Goal: Task Accomplishment & Management: Manage account settings

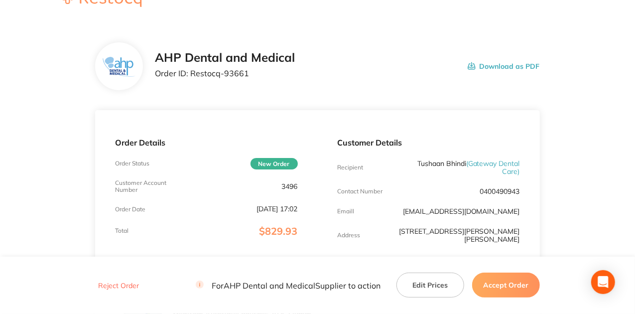
scroll to position [33, 0]
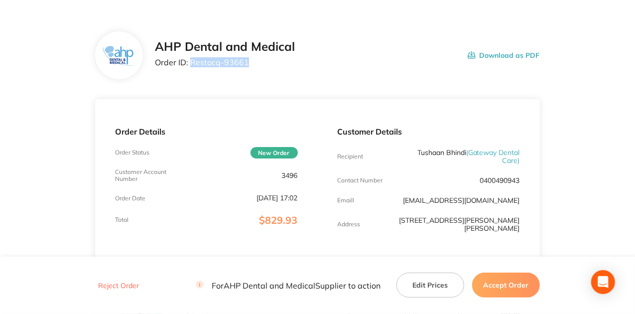
drag, startPoint x: 247, startPoint y: 62, endPoint x: 191, endPoint y: 60, distance: 56.3
click at [191, 60] on p "Order ID: Restocq- 93661" at bounding box center [225, 62] width 140 height 9
copy p "Restocq- 93661"
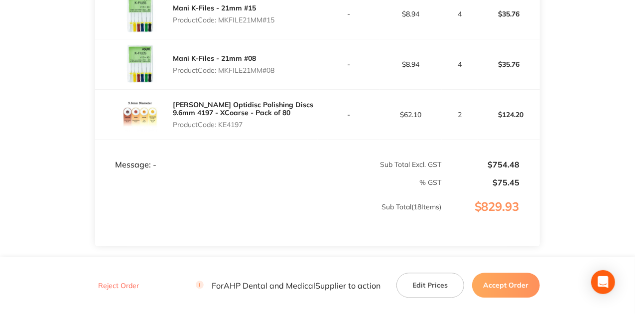
scroll to position [1095, 0]
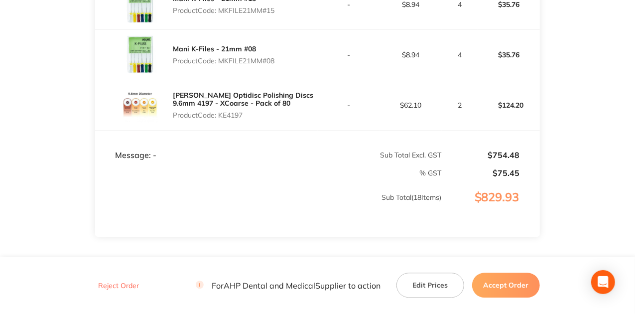
click at [493, 286] on button "Accept Order" at bounding box center [506, 284] width 68 height 25
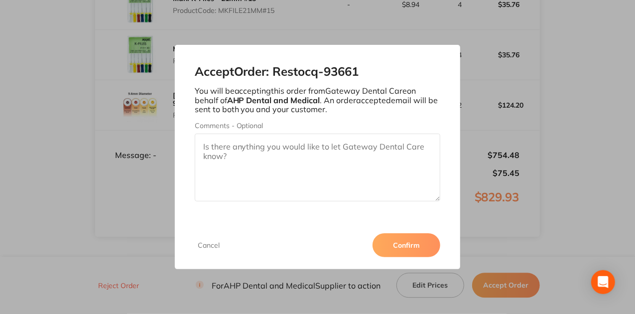
click at [389, 245] on button "Confirm" at bounding box center [406, 245] width 68 height 24
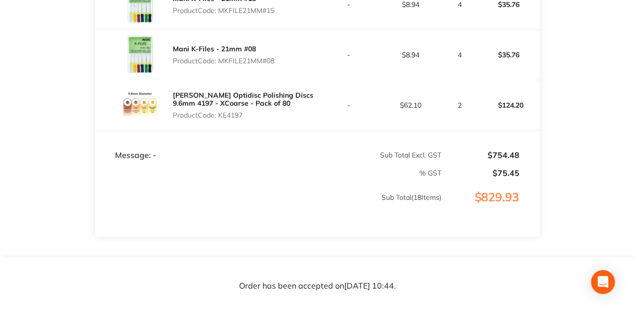
click at [298, 193] on p "Sub Total ( 18 Items)" at bounding box center [268, 207] width 345 height 28
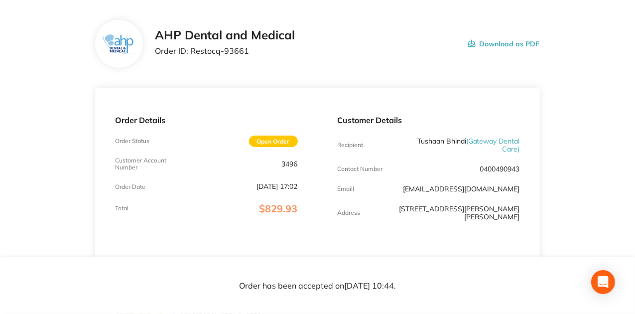
scroll to position [33, 0]
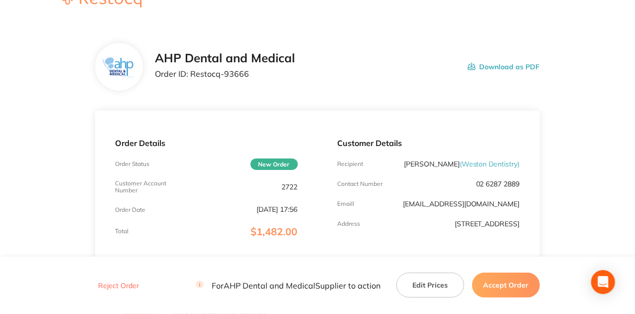
scroll to position [33, 0]
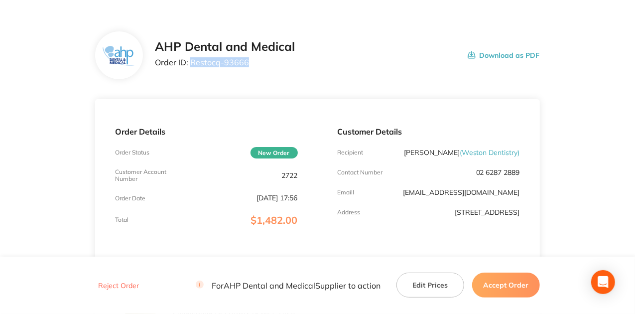
drag, startPoint x: 251, startPoint y: 59, endPoint x: 192, endPoint y: 63, distance: 59.4
click at [192, 63] on p "Order ID: Restocq- 93666" at bounding box center [225, 62] width 140 height 9
copy p "Restocq- 93666"
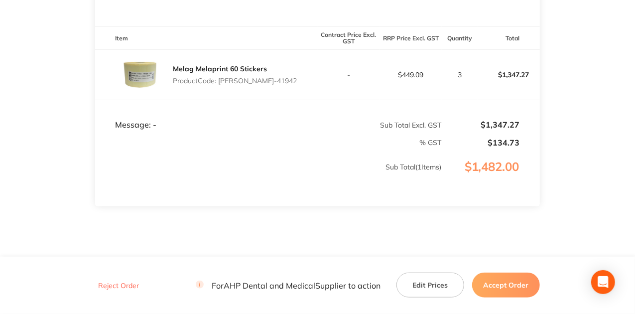
scroll to position [265, 0]
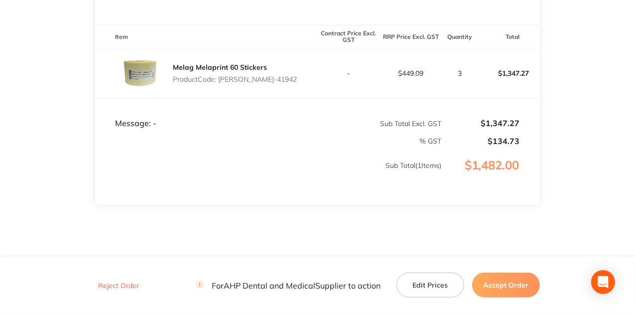
click at [513, 285] on button "Accept Order" at bounding box center [506, 284] width 68 height 25
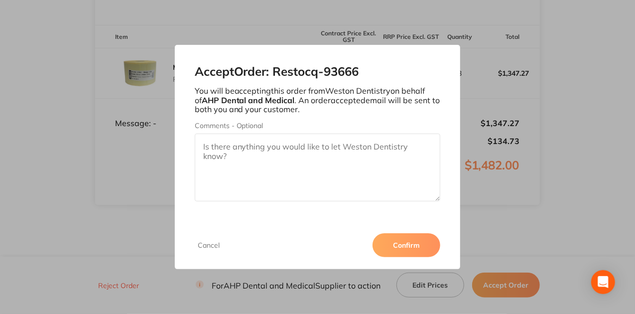
click at [409, 239] on button "Confirm" at bounding box center [406, 245] width 68 height 24
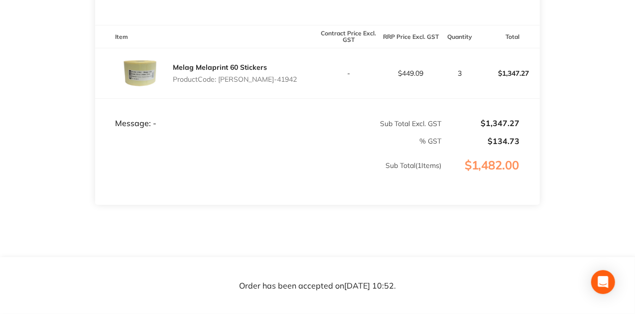
click at [243, 105] on td "Message: -" at bounding box center [206, 114] width 222 height 30
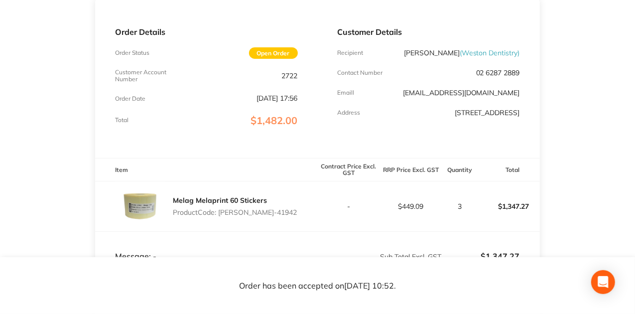
click at [193, 116] on div "Total $1,482.00" at bounding box center [206, 119] width 182 height 11
click at [452, 132] on div "Customer Details Recipient Amit Arora ( Weston Dentistry ) Contact Number 02 62…" at bounding box center [429, 79] width 222 height 158
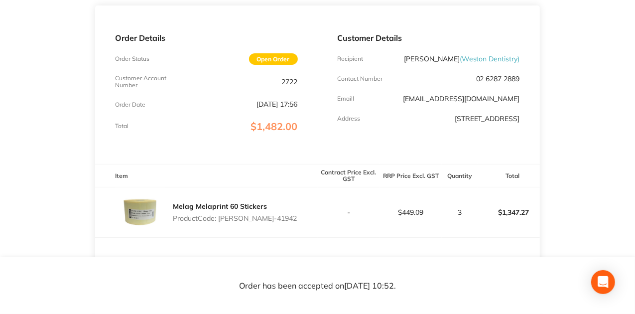
scroll to position [160, 0]
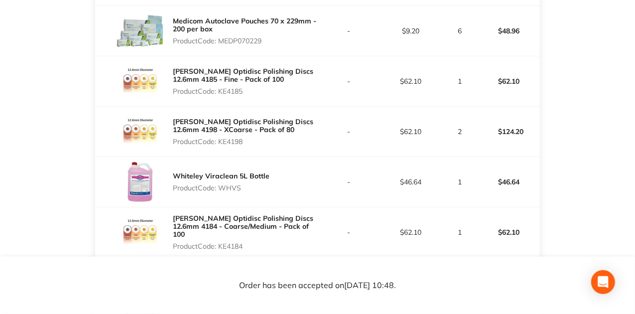
scroll to position [431, 0]
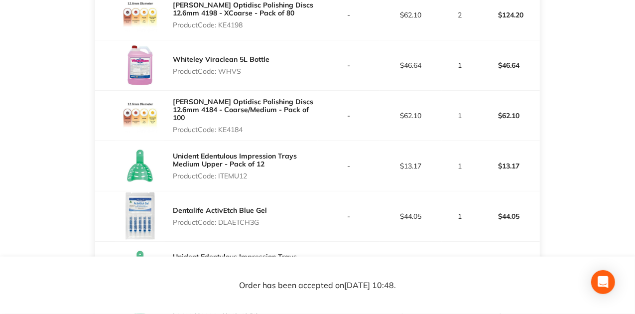
click at [314, 125] on p "Product Code: KE4184" at bounding box center [245, 129] width 144 height 8
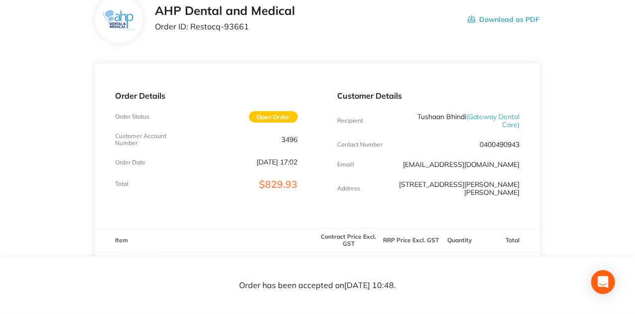
scroll to position [66, 0]
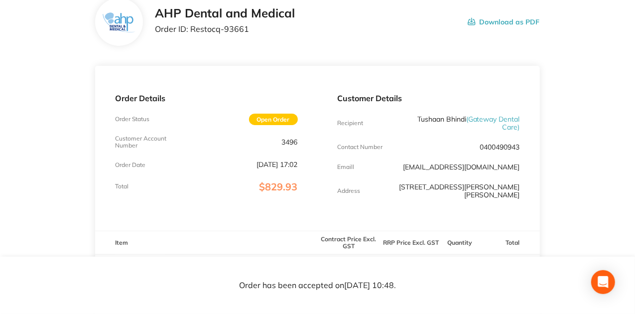
click at [321, 128] on div "Customer Details Recipient Tushaan Bhindi ( Gateway Dental Care ) Contact Numbe…" at bounding box center [429, 148] width 222 height 165
click at [261, 70] on div "Order Details Order Status Open Order Customer Account Number 3496 Order Date S…" at bounding box center [206, 148] width 222 height 165
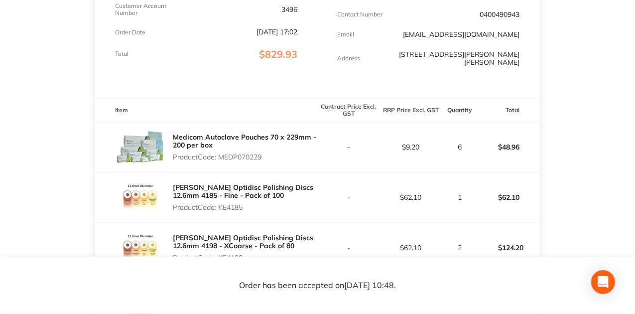
scroll to position [199, 0]
drag, startPoint x: 224, startPoint y: 153, endPoint x: 271, endPoint y: 160, distance: 47.2
click at [271, 160] on div "Medicom Autoclave Pouches 70 x 229mm - 200 per box Product Code: MEDP070229" at bounding box center [206, 146] width 222 height 50
click at [245, 163] on div "Medicom Autoclave Pouches 70 x 229mm - 200 per box Product Code: MEDP070229" at bounding box center [206, 146] width 222 height 50
drag, startPoint x: 233, startPoint y: 148, endPoint x: 295, endPoint y: 155, distance: 62.1
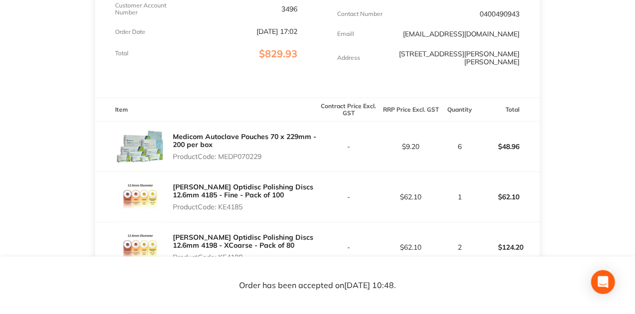
click at [295, 155] on div "Medicom Autoclave Pouches 70 x 229mm - 200 per box Product Code: MEDP070229" at bounding box center [245, 146] width 144 height 36
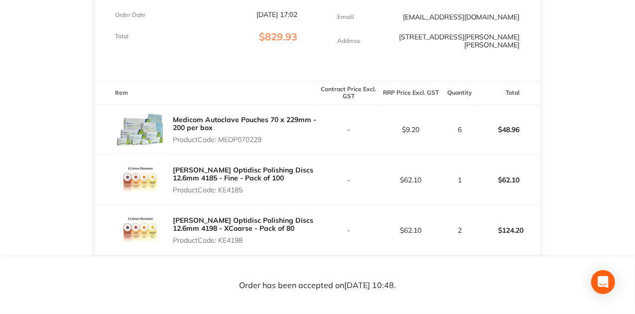
scroll to position [232, 0]
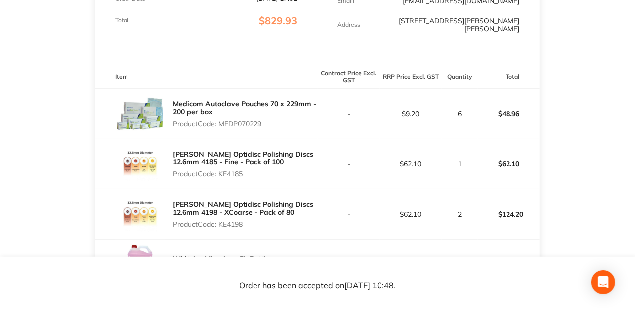
drag, startPoint x: 252, startPoint y: 165, endPoint x: 224, endPoint y: 166, distance: 28.9
click at [224, 170] on p "Product Code: KE4185" at bounding box center [245, 174] width 144 height 8
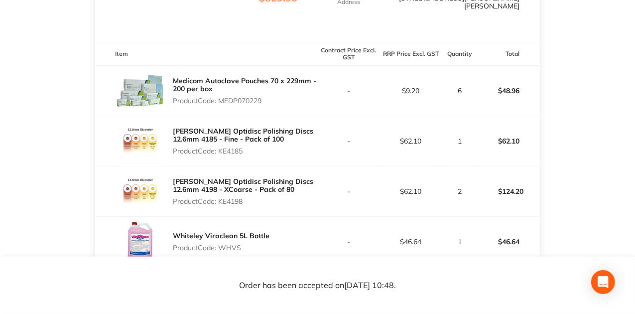
scroll to position [265, 0]
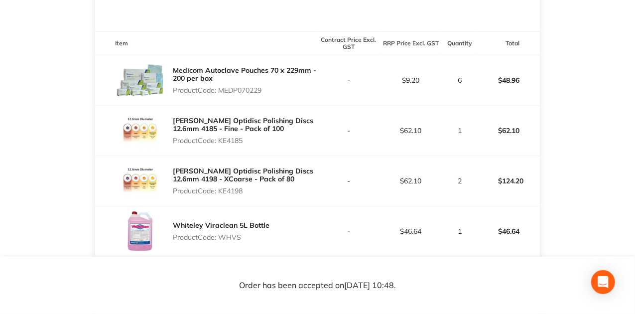
drag, startPoint x: 250, startPoint y: 183, endPoint x: 224, endPoint y: 182, distance: 26.9
click at [224, 187] on p "Product Code: KE4198" at bounding box center [245, 191] width 144 height 8
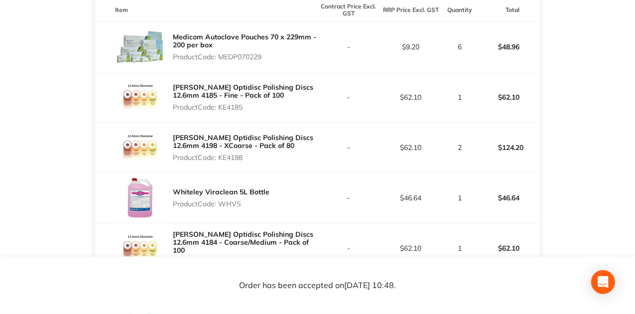
scroll to position [332, 0]
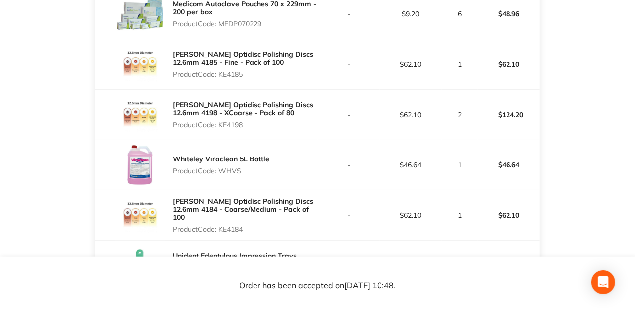
drag, startPoint x: 246, startPoint y: 220, endPoint x: 220, endPoint y: 216, distance: 26.2
click at [220, 225] on p "Product Code: KE4184" at bounding box center [245, 229] width 144 height 8
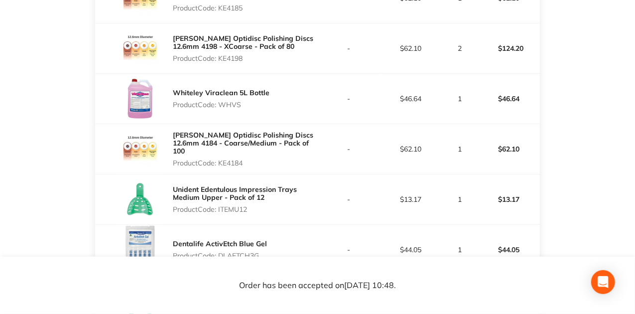
scroll to position [398, 0]
drag, startPoint x: 256, startPoint y: 199, endPoint x: 229, endPoint y: 204, distance: 27.8
click at [229, 205] on p "Product Code: ITEMU12" at bounding box center [245, 209] width 144 height 8
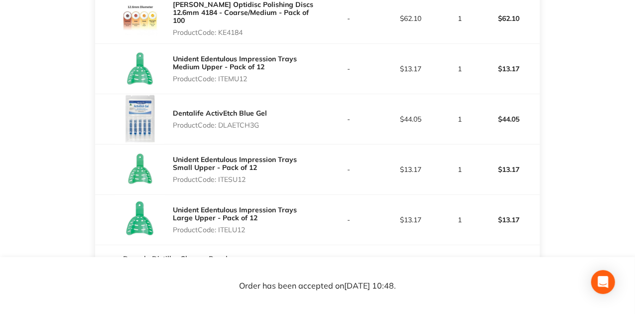
scroll to position [498, 0]
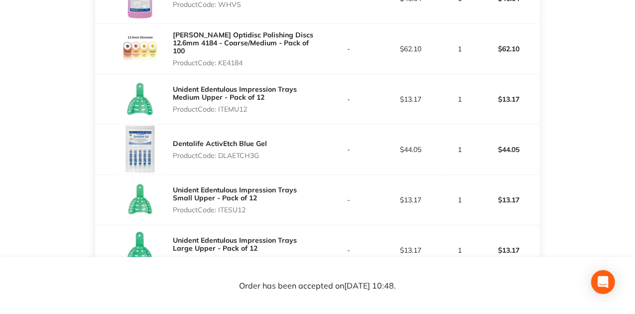
drag, startPoint x: 249, startPoint y: 204, endPoint x: 222, endPoint y: 204, distance: 26.9
click at [222, 206] on p "Product Code: ITESU12" at bounding box center [245, 210] width 144 height 8
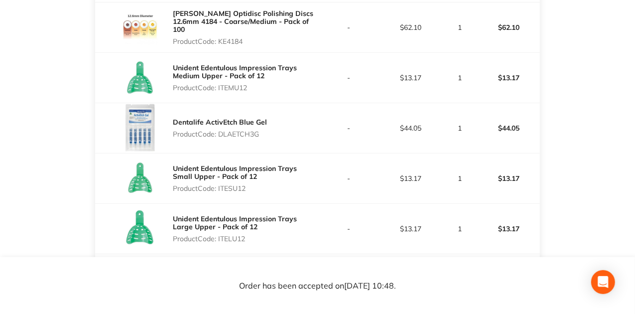
scroll to position [531, 0]
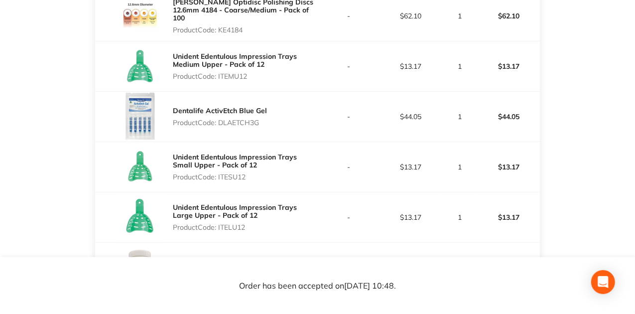
drag, startPoint x: 250, startPoint y: 219, endPoint x: 223, endPoint y: 218, distance: 26.9
click at [223, 223] on p "Product Code: ITELU12" at bounding box center [245, 227] width 144 height 8
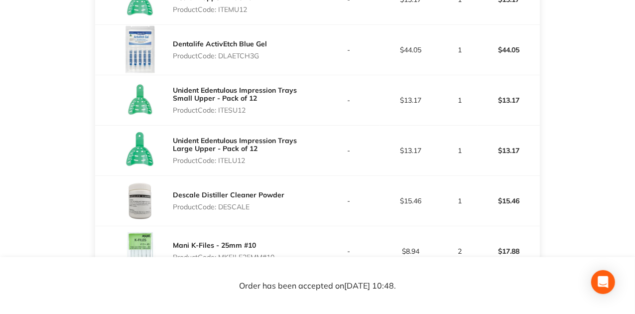
scroll to position [630, 0]
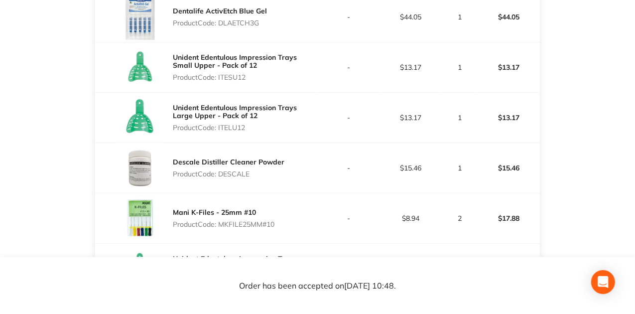
drag, startPoint x: 282, startPoint y: 217, endPoint x: 225, endPoint y: 214, distance: 57.3
click at [225, 214] on div "Mani K-Files - 25mm #10 Product Code: MKFILE25MM#10" at bounding box center [206, 218] width 222 height 50
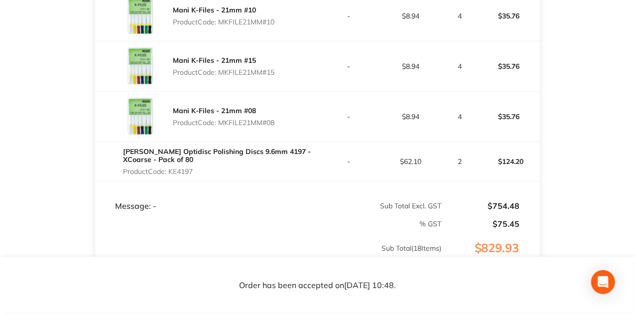
scroll to position [1028, 0]
